Goal: Information Seeking & Learning: Learn about a topic

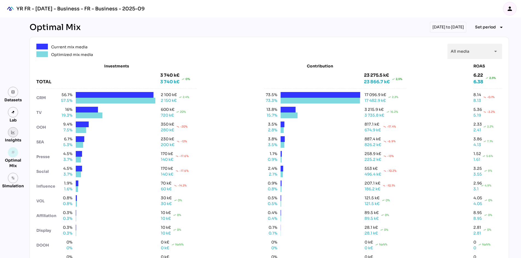
click at [13, 129] on link at bounding box center [13, 132] width 10 height 10
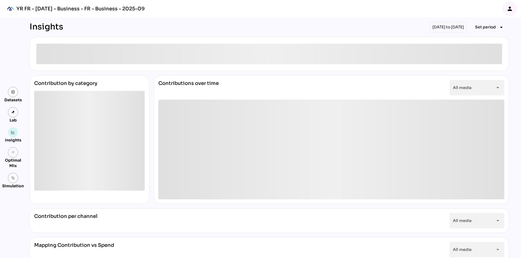
click at [434, 26] on div "07/04/2025 to 05/05/2025" at bounding box center [448, 27] width 36 height 11
click at [488, 25] on span "Set period" at bounding box center [485, 27] width 21 height 7
click at [456, 25] on div "07/04/2025 to 05/05/2025" at bounding box center [448, 27] width 36 height 11
click at [490, 27] on span "Set period" at bounding box center [485, 27] width 21 height 7
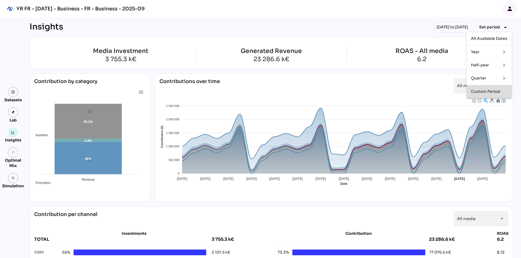
click at [491, 93] on div "Custom Period" at bounding box center [489, 91] width 36 height 5
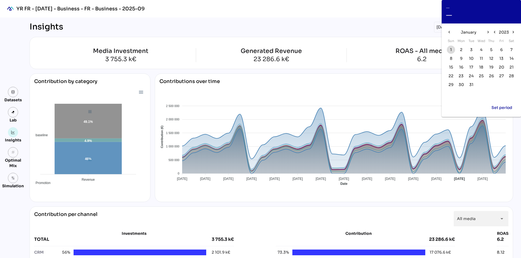
click at [451, 50] on span "1" at bounding box center [451, 50] width 2 height 6
click at [506, 33] on span "2023" at bounding box center [504, 32] width 10 height 7
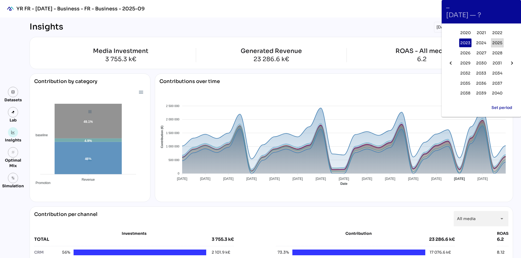
click at [496, 44] on span "2025" at bounding box center [497, 43] width 10 height 7
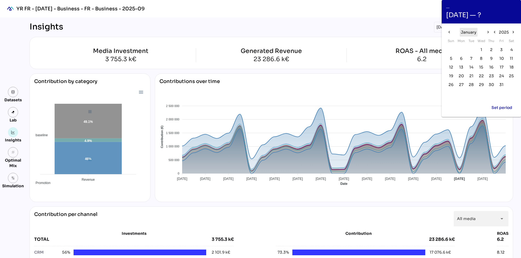
click at [469, 32] on span "January" at bounding box center [469, 32] width 16 height 7
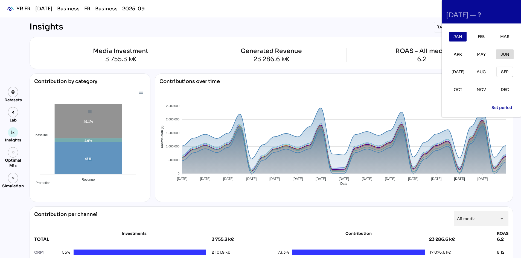
click at [500, 58] on button "Jun" at bounding box center [505, 54] width 18 height 10
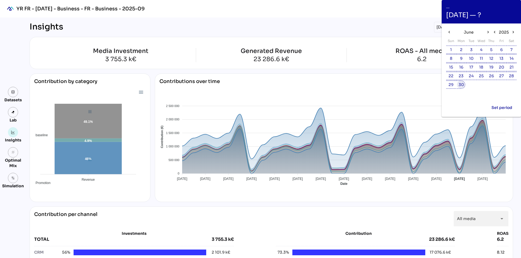
click at [462, 86] on span "30" at bounding box center [461, 85] width 5 height 6
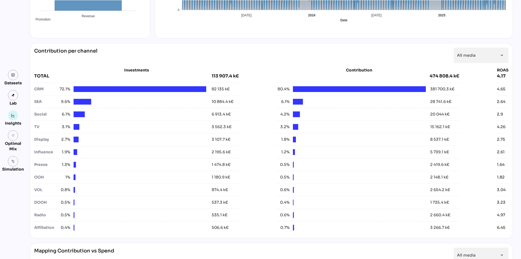
scroll to position [191, 0]
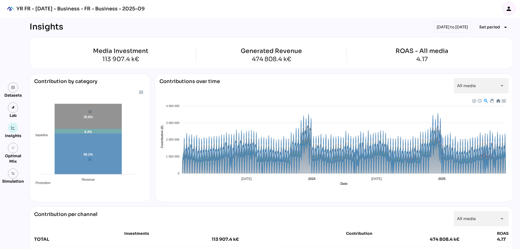
drag, startPoint x: 412, startPoint y: 0, endPoint x: 327, endPoint y: 13, distance: 85.8
click at [327, 13] on div "YR FR - [DATE] - Business - FR - Business - 2025-09 person" at bounding box center [260, 9] width 520 height 18
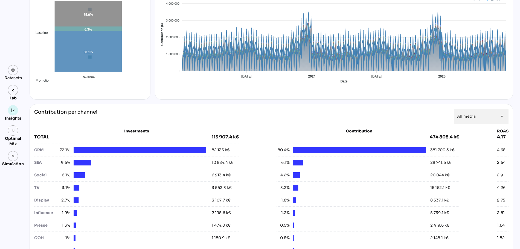
scroll to position [171, 0]
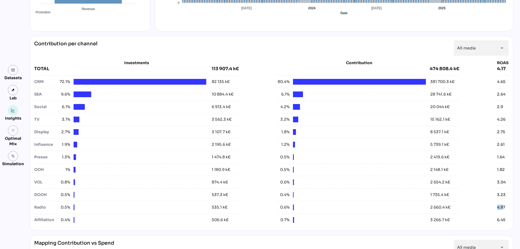
drag, startPoint x: 500, startPoint y: 205, endPoint x: 490, endPoint y: 205, distance: 10.4
click at [416, 199] on div "Investments TOTAL 113 907.4 k€ CRM 72.1% 82 135 k€ SEA 9.6% 10 884.4 k€ Social …" at bounding box center [271, 143] width 474 height 166
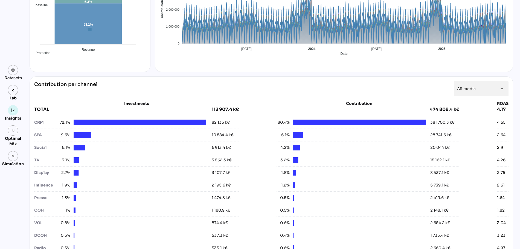
scroll to position [137, 0]
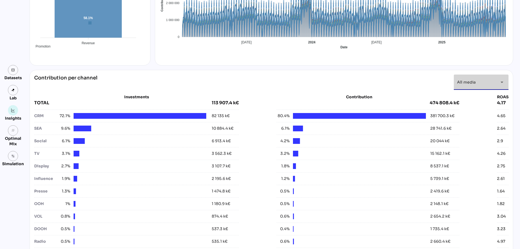
click at [416, 80] on div "All media *********" at bounding box center [476, 82] width 38 height 15
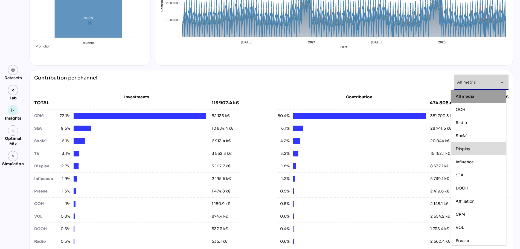
click at [416, 149] on div "Display" at bounding box center [479, 149] width 46 height 5
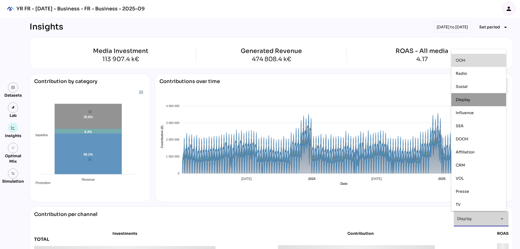
scroll to position [0, 0]
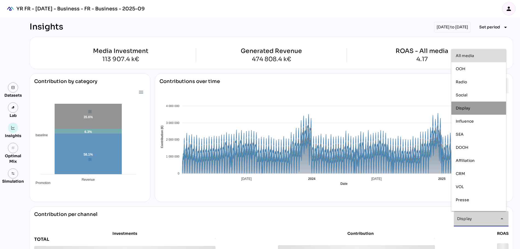
click at [416, 57] on div "All media" at bounding box center [479, 56] width 46 height 5
type input "*********"
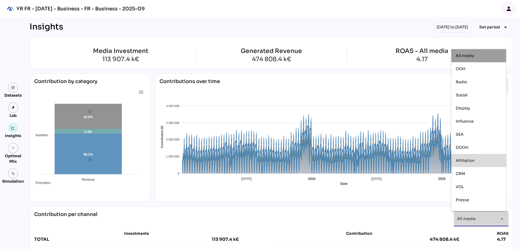
click at [416, 29] on div "[DATE] to [DATE]" at bounding box center [452, 27] width 36 height 11
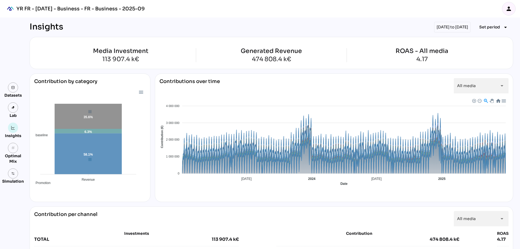
click at [416, 25] on div "[DATE] to [DATE]" at bounding box center [452, 27] width 36 height 11
click at [416, 25] on span "Set period" at bounding box center [489, 27] width 21 height 7
click at [416, 93] on div "Custom Period" at bounding box center [488, 91] width 36 height 5
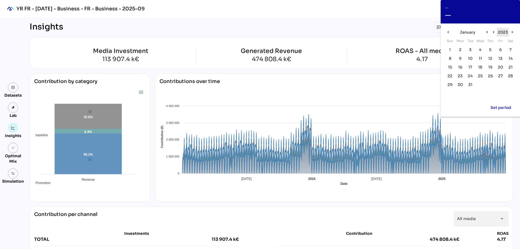
click at [498, 31] on span "2023" at bounding box center [503, 32] width 10 height 7
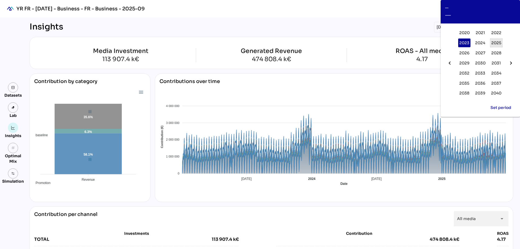
click at [497, 42] on span "2025" at bounding box center [496, 43] width 10 height 7
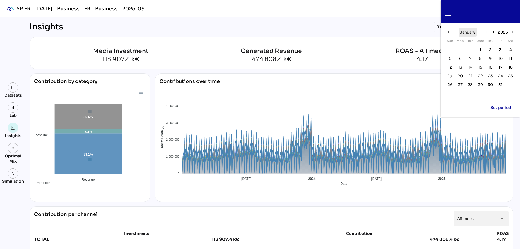
click at [465, 34] on span "January" at bounding box center [468, 32] width 16 height 7
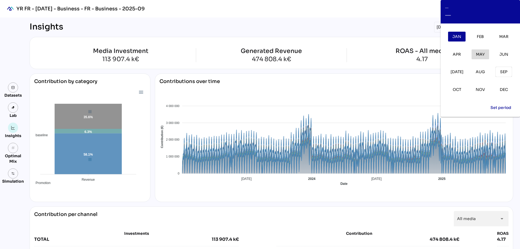
click at [482, 55] on span "May" at bounding box center [480, 54] width 9 height 7
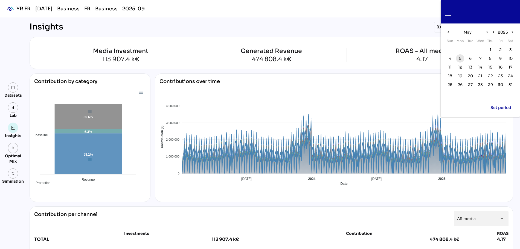
click at [460, 58] on span "5" at bounding box center [460, 59] width 2 height 6
click at [450, 85] on span "25" at bounding box center [449, 85] width 5 height 6
